Goal: Book appointment/travel/reservation

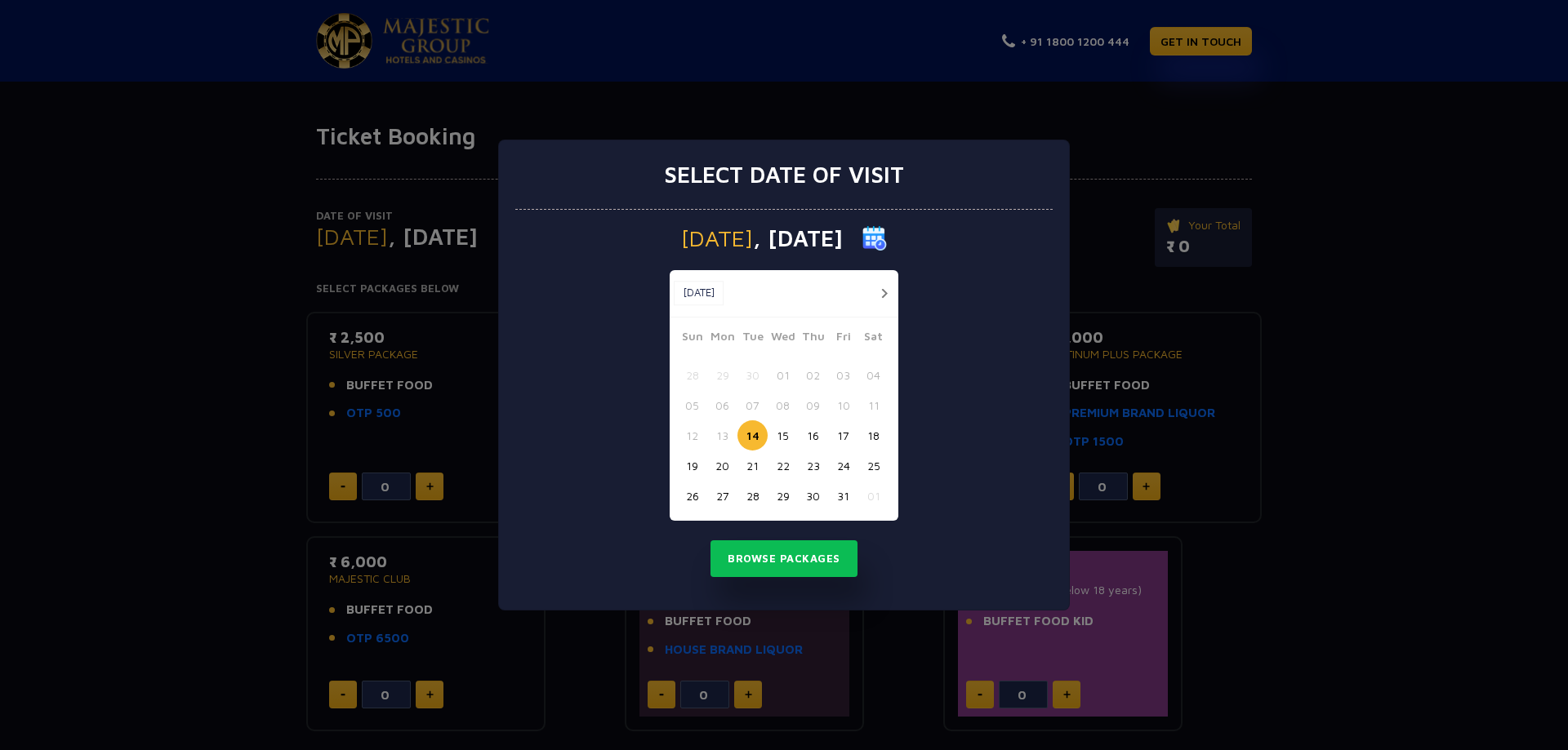
click at [787, 429] on button "15" at bounding box center [782, 435] width 30 height 30
click at [794, 556] on button "Browse Packages" at bounding box center [784, 558] width 147 height 37
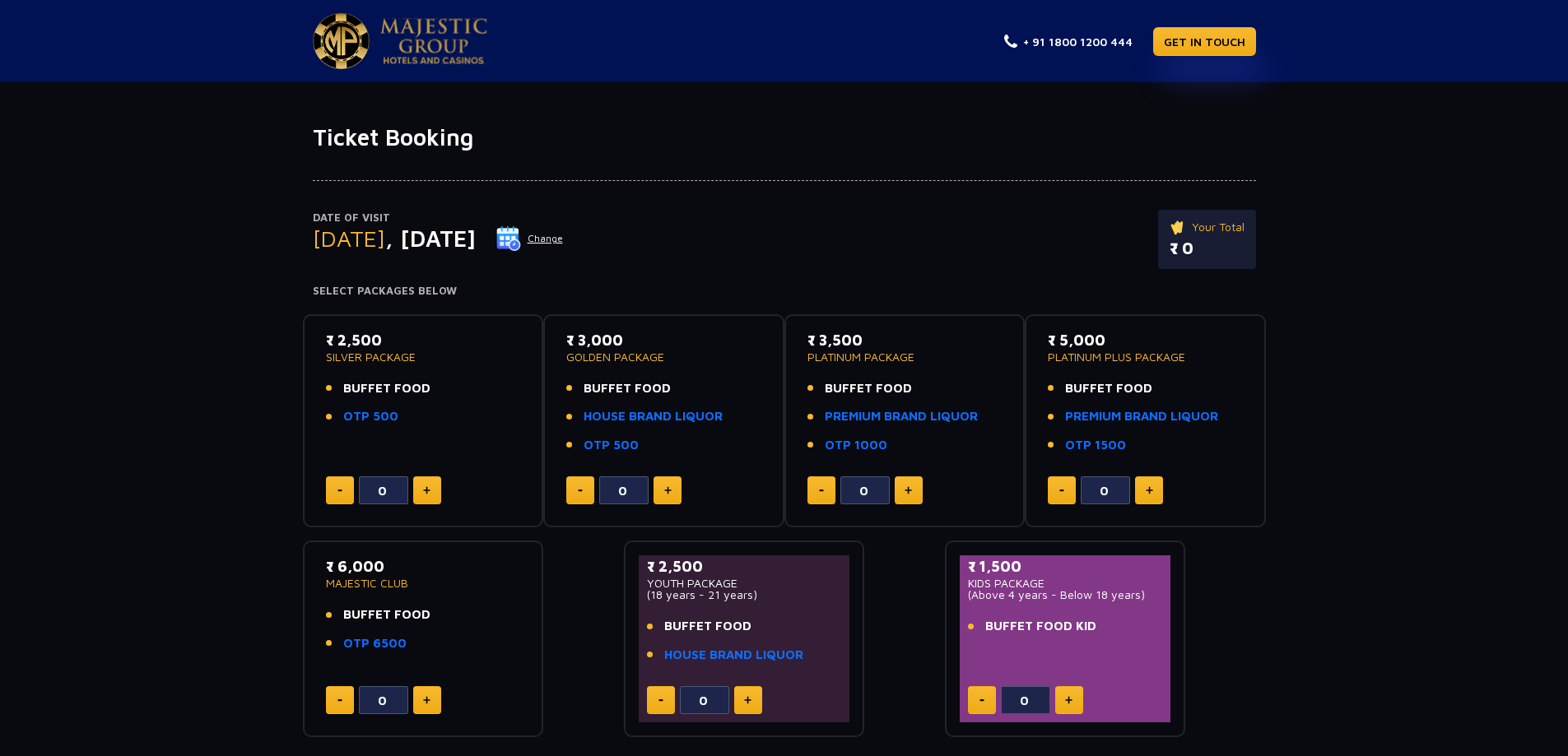
click at [432, 488] on button at bounding box center [427, 490] width 28 height 28
type input "2"
click at [721, 422] on li "HOUSE BRAND LIQUOR" at bounding box center [664, 416] width 195 height 19
copy link "HOUSE BRAND LIQUOR"
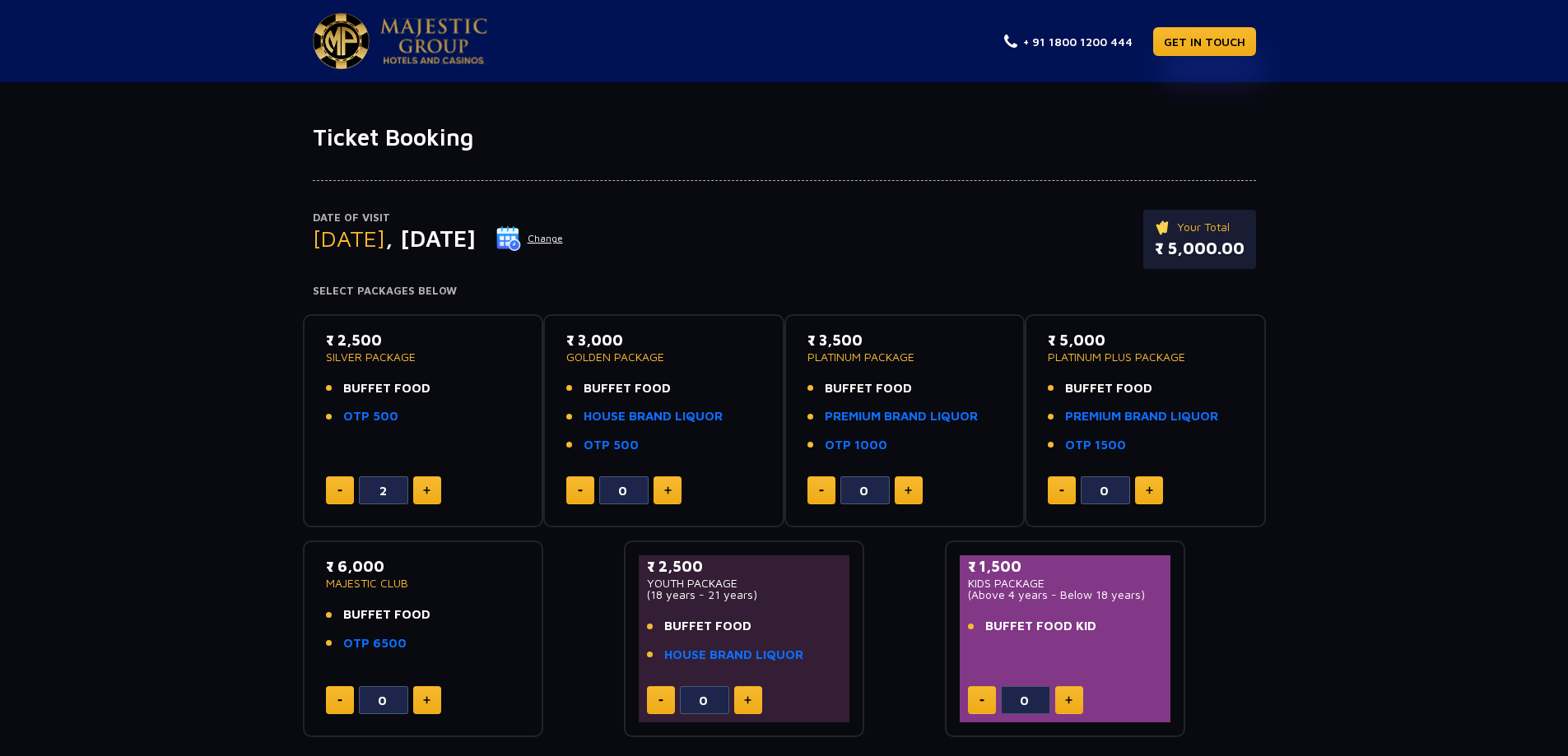
click at [120, 360] on div "Date of Visit [DATE] Change Your Total ₹ 5,000.00 Select Packages Below ₹ 2,500…" at bounding box center [784, 444] width 1568 height 586
